Goal: Information Seeking & Learning: Learn about a topic

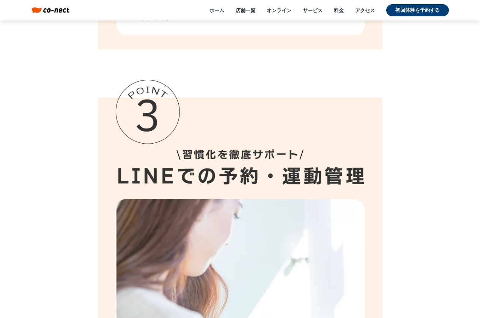
scroll to position [5956, 0]
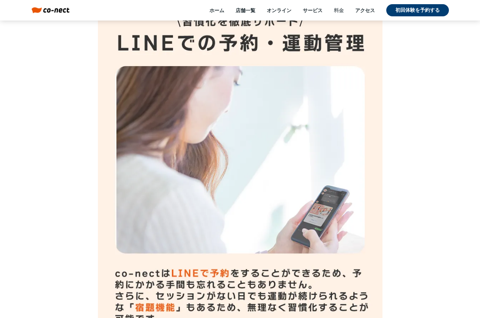
click at [338, 13] on link "料金" at bounding box center [339, 10] width 10 height 7
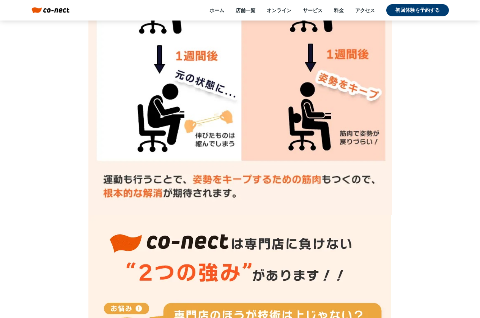
scroll to position [2539, 0]
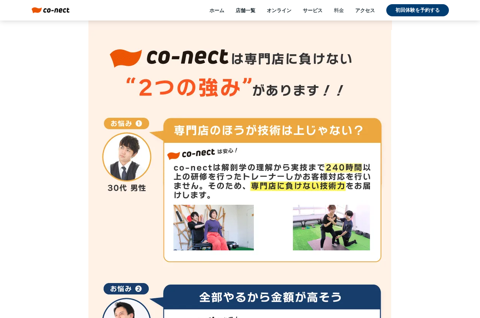
click at [338, 12] on link "料金" at bounding box center [339, 10] width 10 height 7
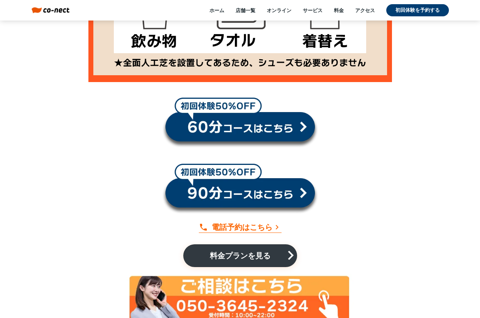
scroll to position [7508, 0]
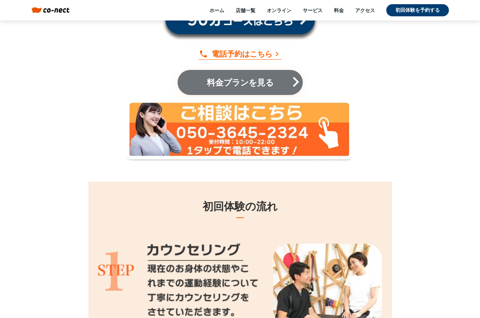
click at [253, 78] on p "料金プランを見る" at bounding box center [239, 82] width 79 height 8
